Goal: Navigation & Orientation: Find specific page/section

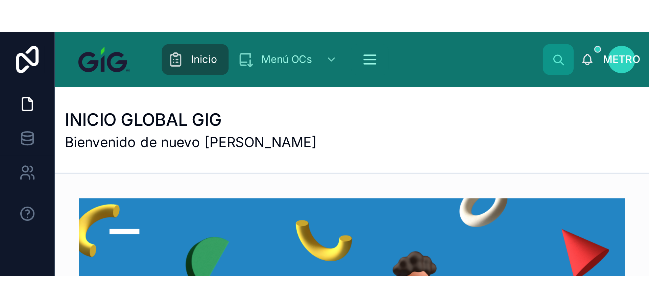
scroll to position [135, 0]
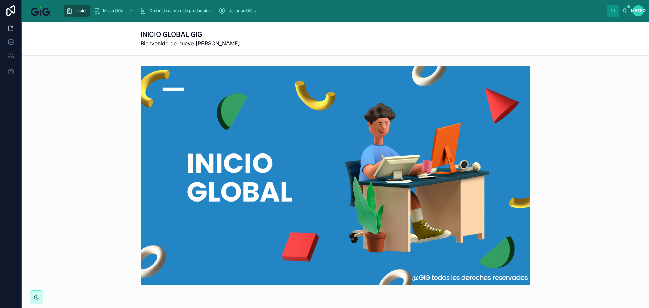
click at [71, 12] on icon "contenido desplazable" at bounding box center [69, 10] width 7 height 7
click at [73, 9] on div "Inicio" at bounding box center [77, 10] width 22 height 11
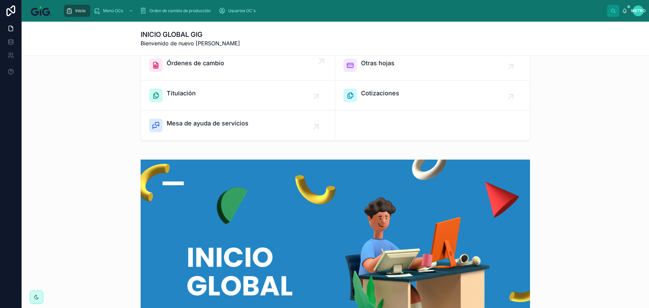
scroll to position [0, 0]
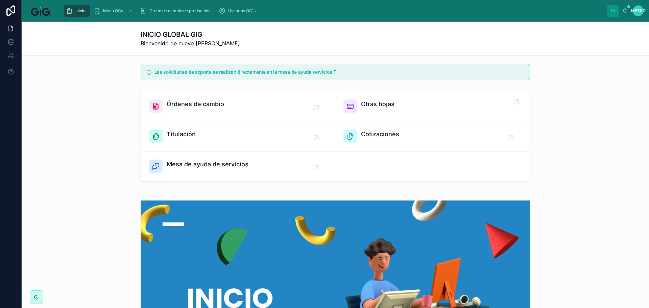
click at [391, 104] on font "Otras hojas" at bounding box center [377, 103] width 33 height 7
click at [368, 103] on font "Otras hojas" at bounding box center [377, 103] width 33 height 7
